Goal: Task Accomplishment & Management: Use online tool/utility

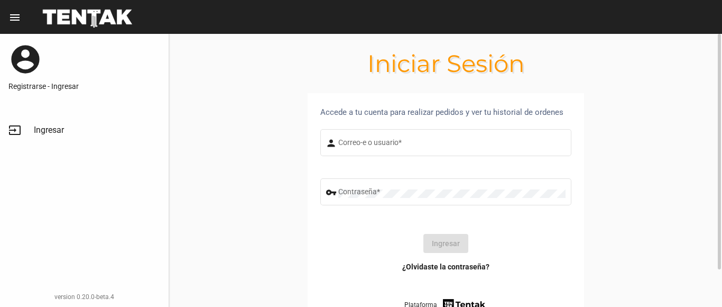
drag, startPoint x: 345, startPoint y: 142, endPoint x: 367, endPoint y: 171, distance: 36.2
click at [345, 142] on input "Correo-e o usuario *" at bounding box center [451, 144] width 227 height 8
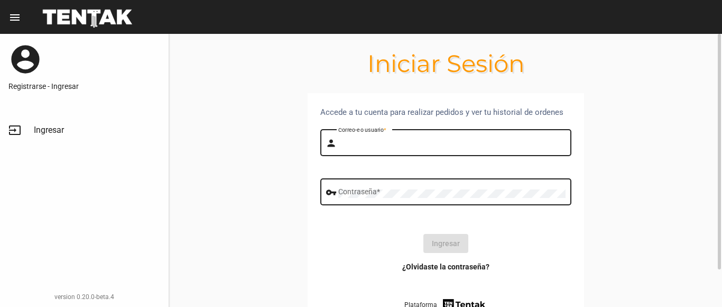
type input "belen"
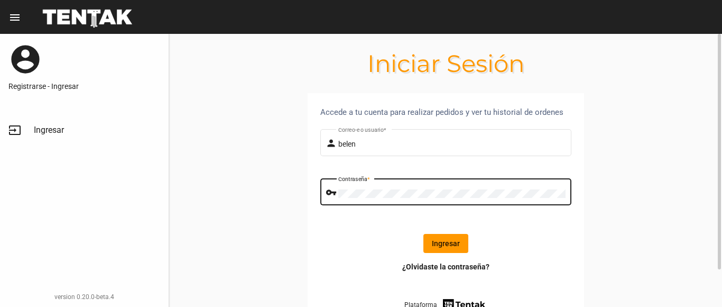
click at [445, 244] on button "Ingresar" at bounding box center [445, 243] width 45 height 19
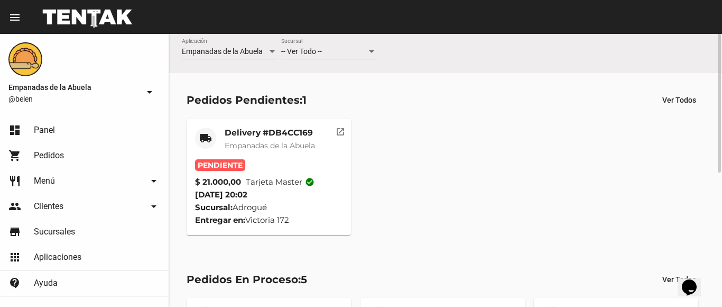
click at [310, 45] on div "-- Ver Todo -- Sucursal" at bounding box center [328, 49] width 95 height 21
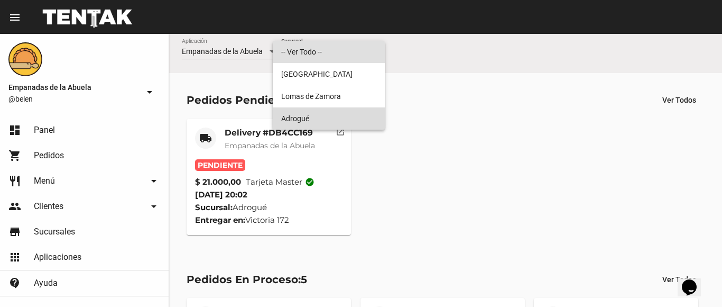
drag, startPoint x: 304, startPoint y: 112, endPoint x: 379, endPoint y: 96, distance: 76.7
click at [303, 112] on span "Adrogué" at bounding box center [328, 118] width 95 height 22
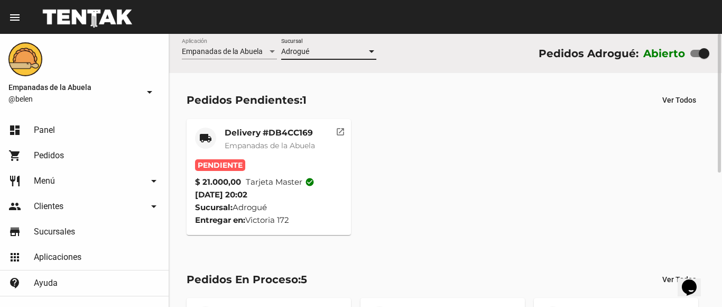
click at [273, 133] on mat-card-title "Delivery #DB4CC169" at bounding box center [270, 132] width 90 height 11
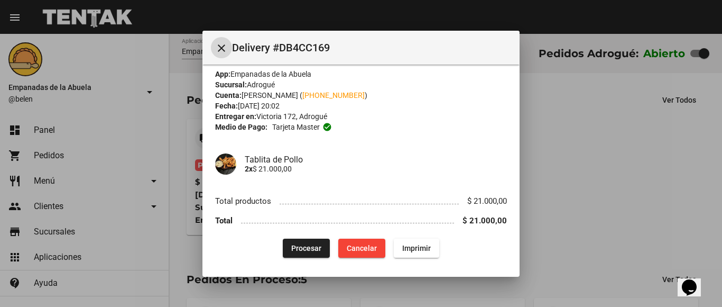
scroll to position [11, 0]
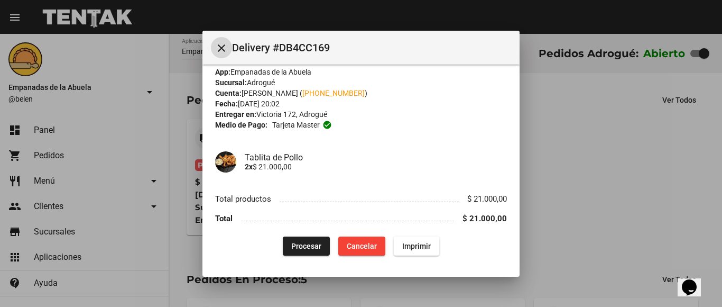
click at [301, 245] on span "Procesar" at bounding box center [306, 246] width 30 height 8
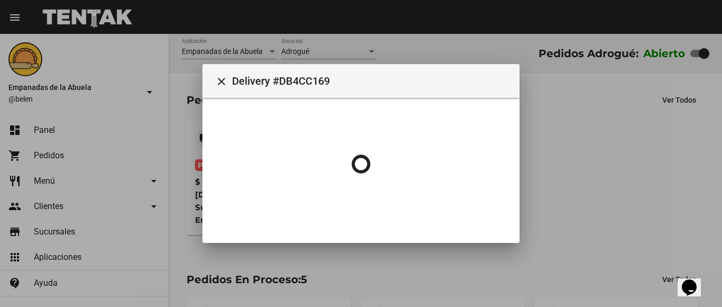
scroll to position [0, 0]
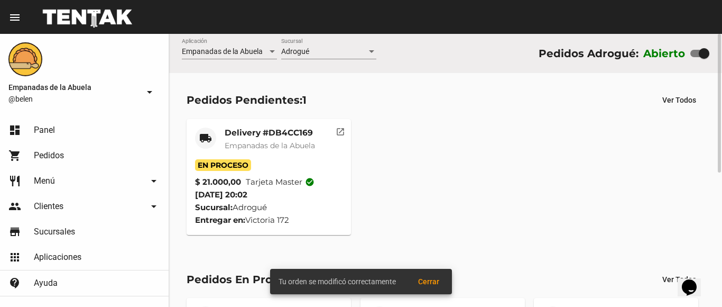
click at [273, 151] on div "Delivery #DB4CC169 Empanadas de la Abuela" at bounding box center [270, 143] width 90 height 32
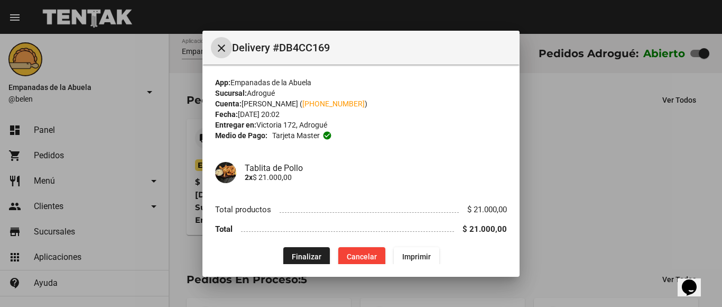
drag, startPoint x: 218, startPoint y: 43, endPoint x: 298, endPoint y: 96, distance: 95.6
click at [218, 43] on mat-icon "close" at bounding box center [221, 48] width 13 height 13
